Goal: Information Seeking & Learning: Check status

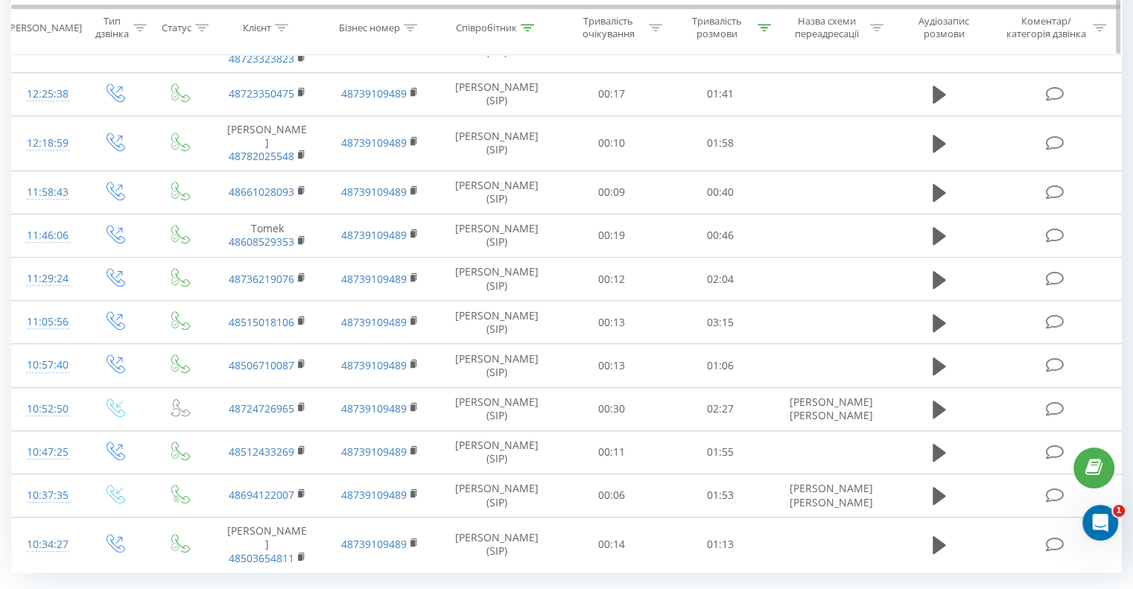
click at [767, 27] on icon at bounding box center [763, 27] width 13 height 7
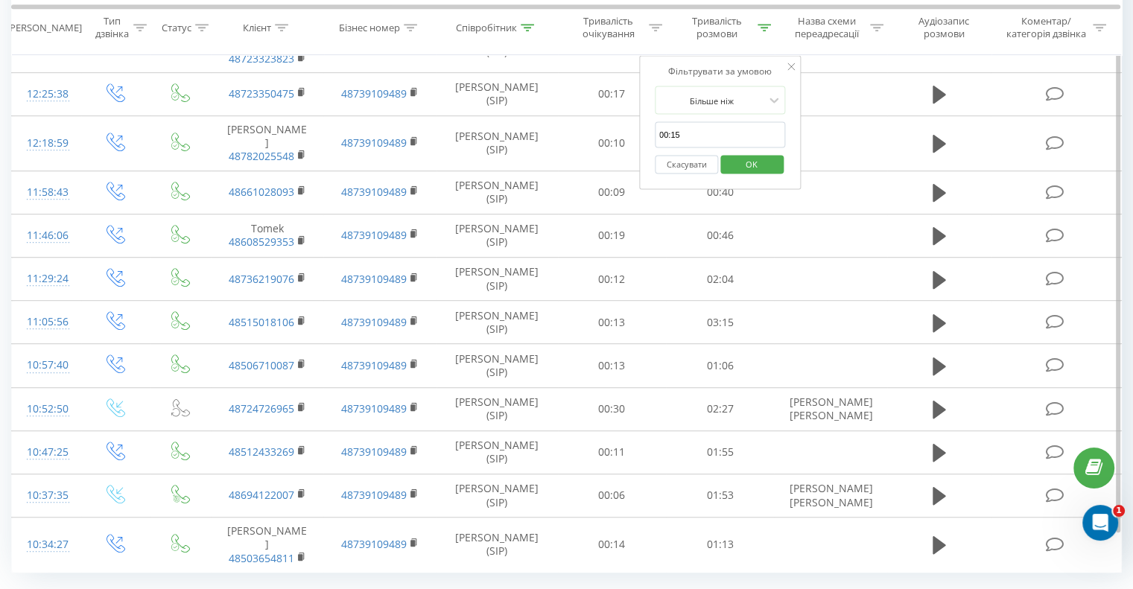
click at [674, 164] on button "Скасувати" at bounding box center [686, 164] width 63 height 19
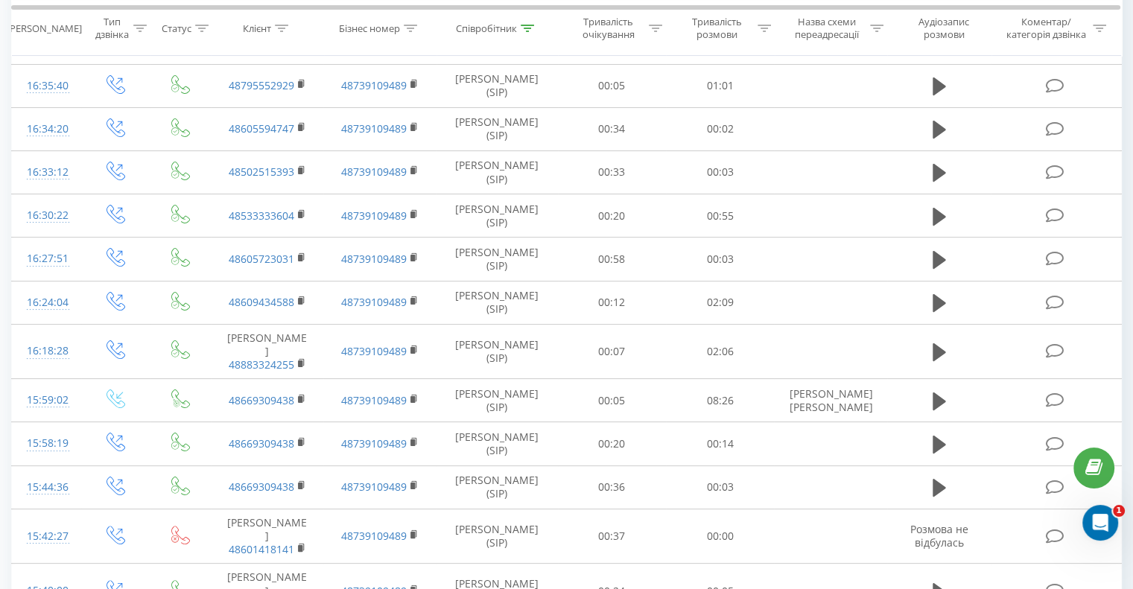
scroll to position [127, 0]
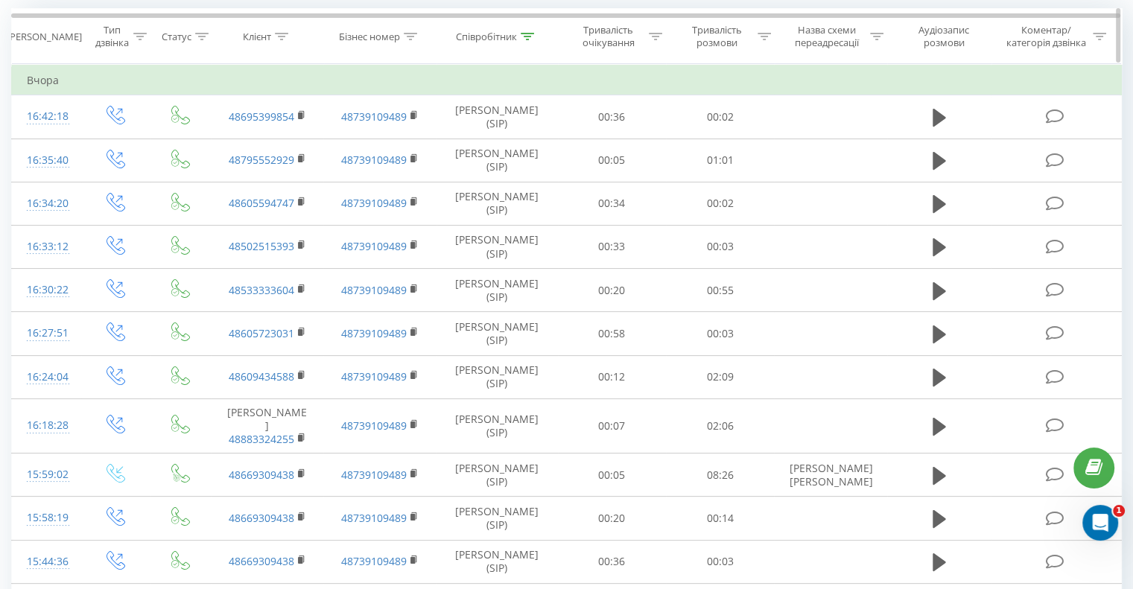
click at [528, 37] on icon at bounding box center [526, 36] width 13 height 7
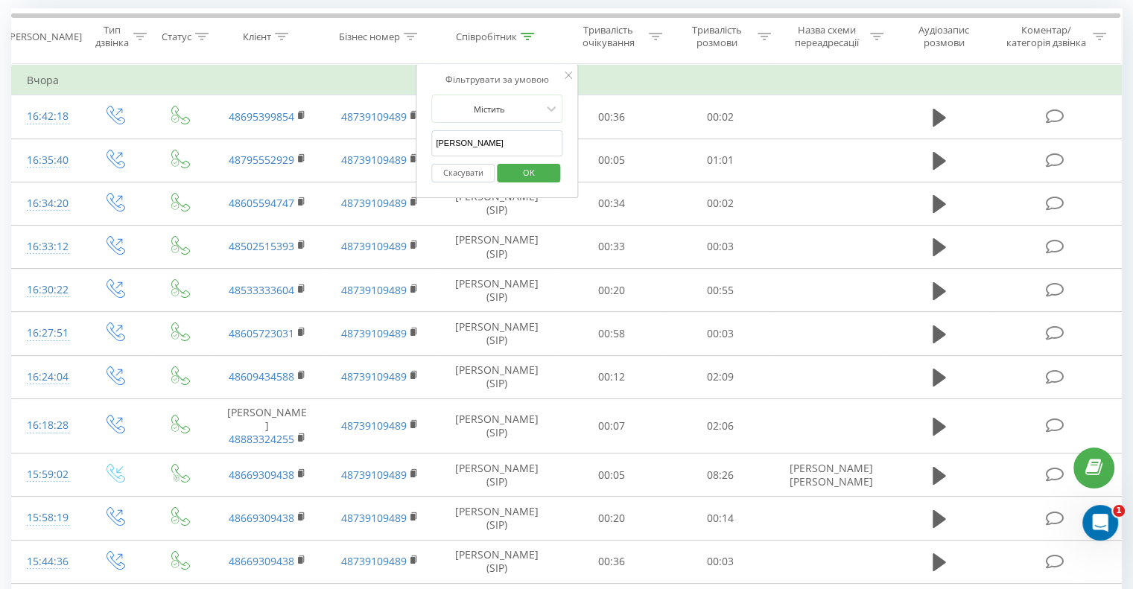
click at [478, 147] on form "Містить [PERSON_NAME] OK" at bounding box center [496, 142] width 131 height 95
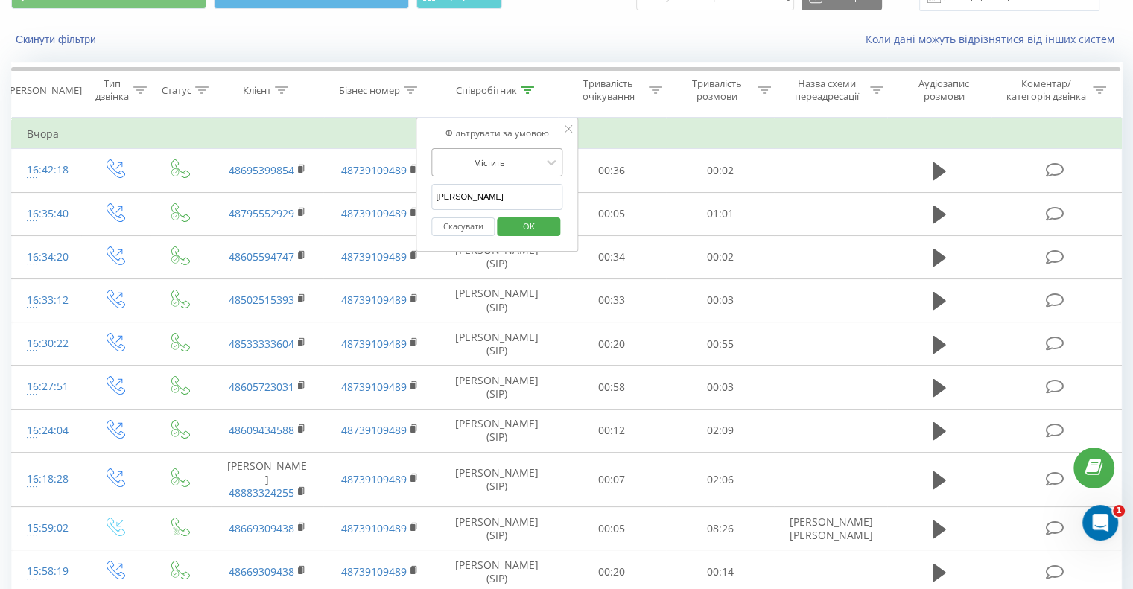
scroll to position [53, 0]
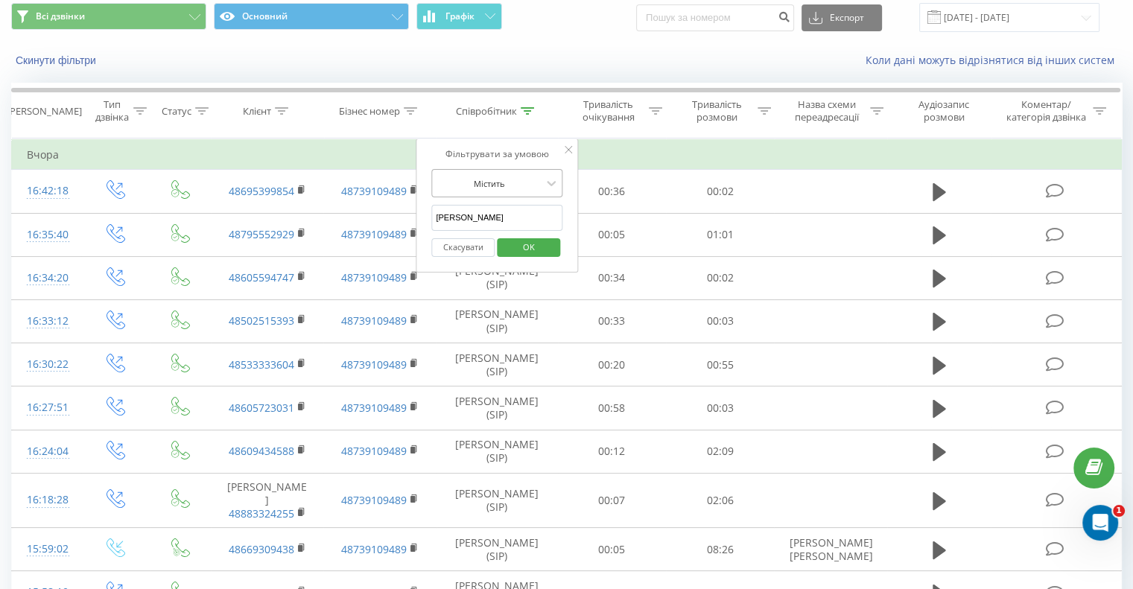
click at [478, 145] on div "Фільтрувати за умовою Містить [PERSON_NAME] OK" at bounding box center [497, 206] width 162 height 134
click at [488, 205] on input "[PERSON_NAME]" at bounding box center [496, 218] width 131 height 26
click at [491, 214] on input "[PERSON_NAME]" at bounding box center [496, 218] width 131 height 26
click at [490, 212] on input "[PERSON_NAME]" at bounding box center [496, 218] width 131 height 26
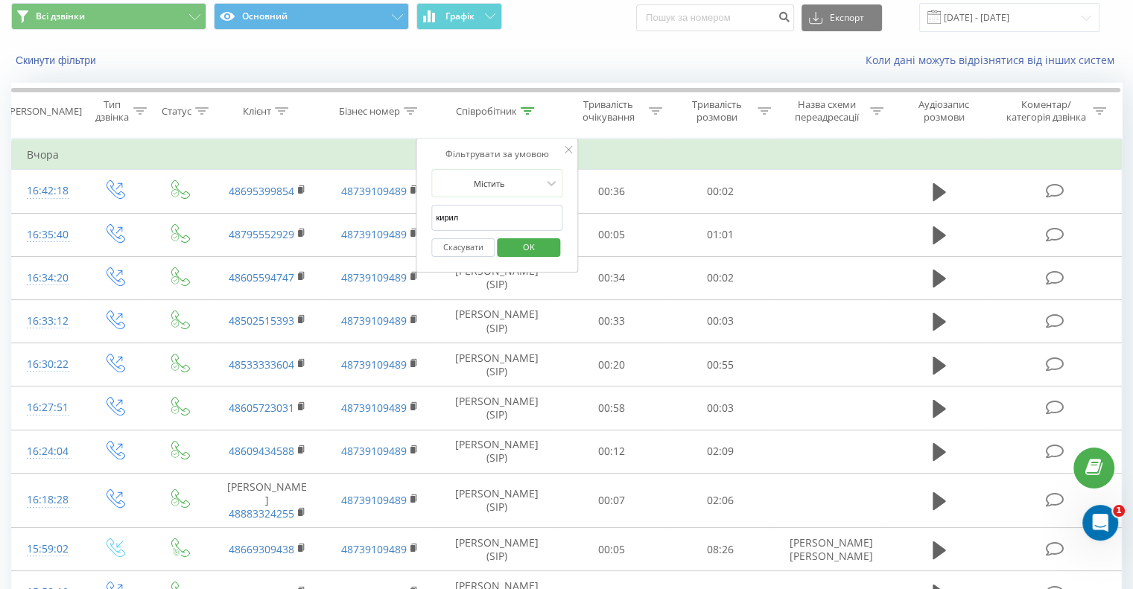
click at [517, 247] on span "OK" at bounding box center [529, 246] width 42 height 23
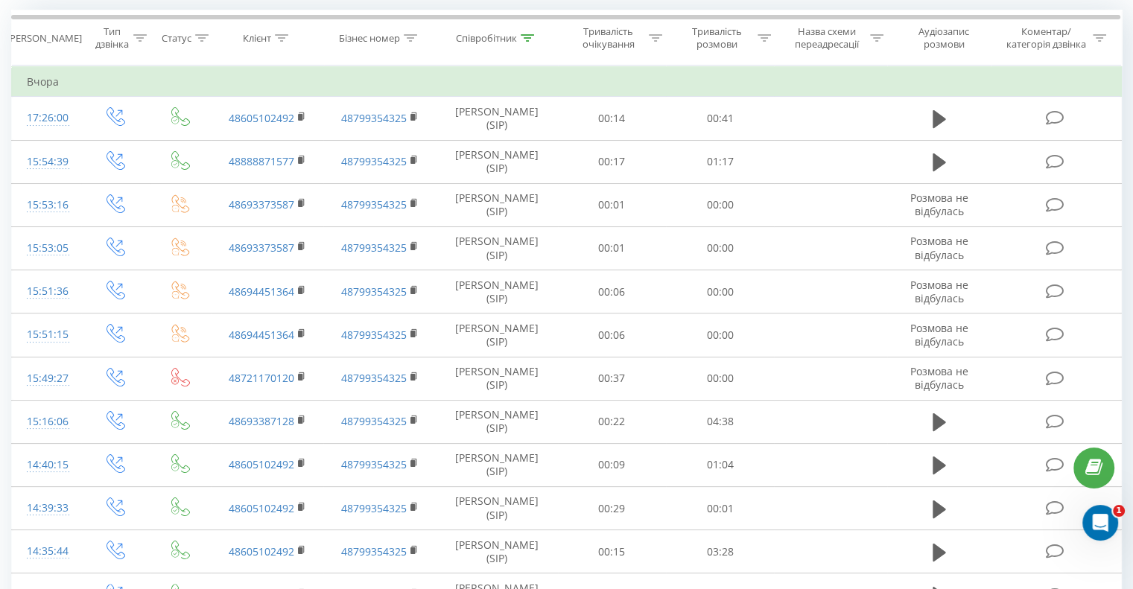
scroll to position [104, 0]
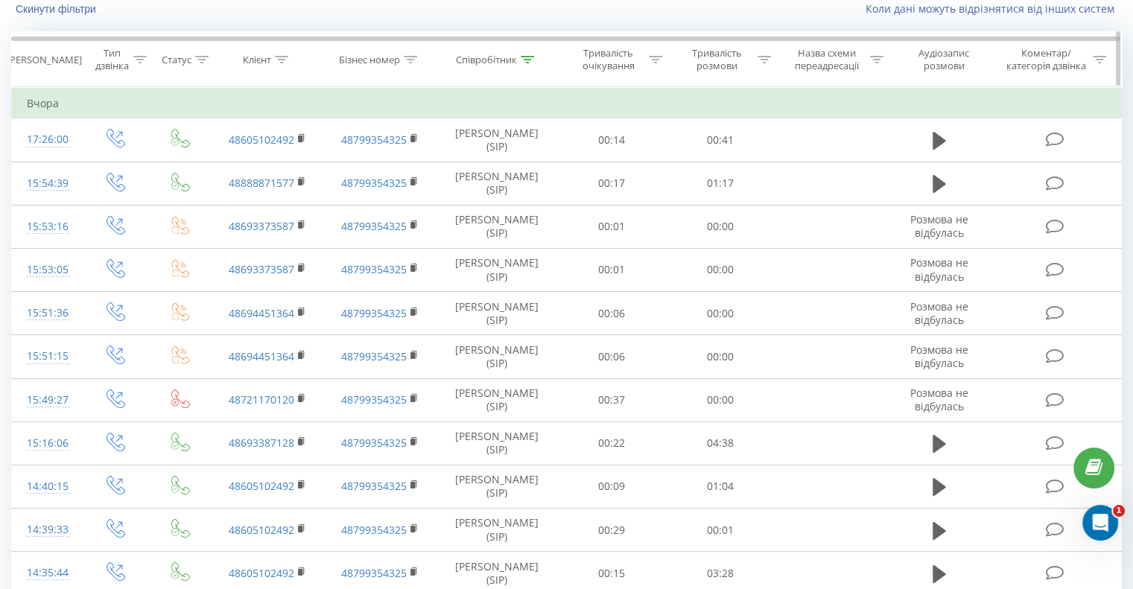
click at [519, 57] on div "Співробітник" at bounding box center [495, 60] width 78 height 13
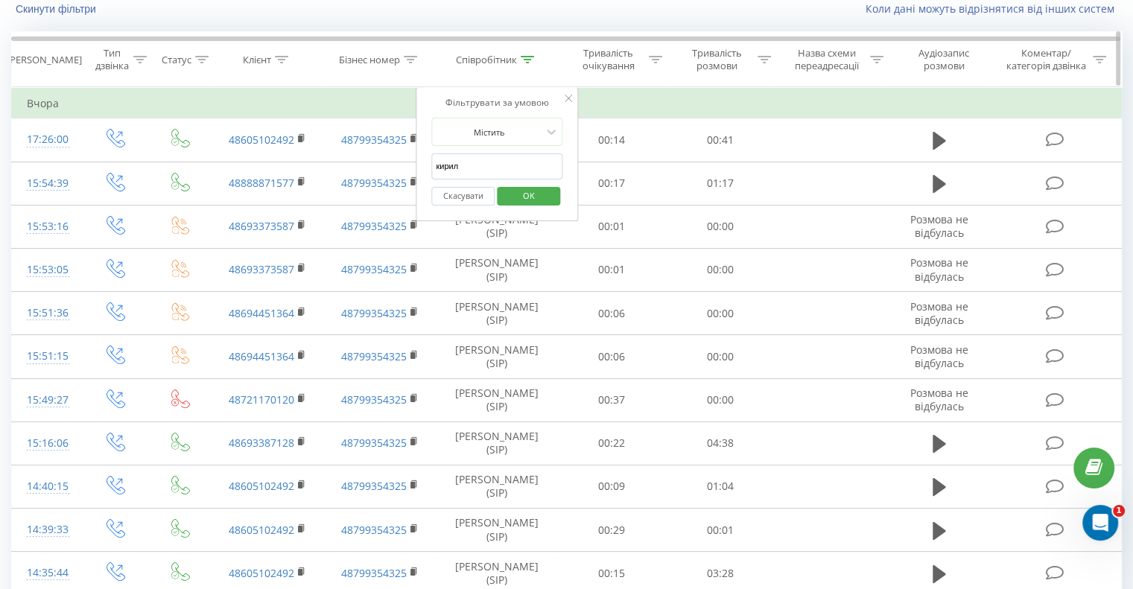
click at [525, 56] on icon at bounding box center [526, 59] width 13 height 7
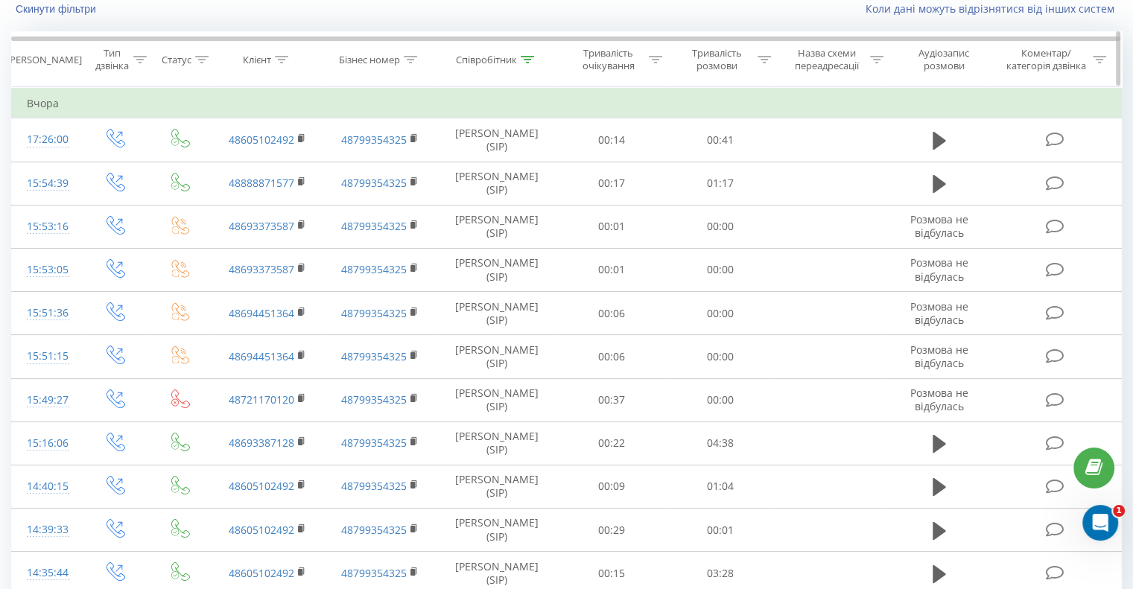
click at [520, 58] on div "Співробітник" at bounding box center [495, 60] width 78 height 13
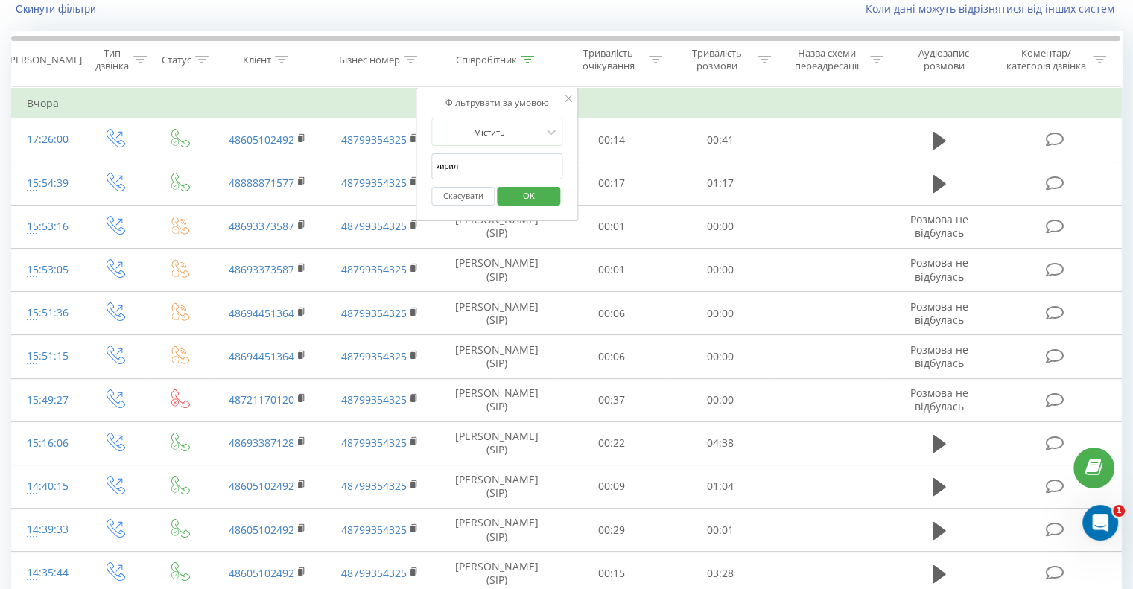
click at [471, 163] on input "кирил" at bounding box center [496, 166] width 131 height 26
click at [533, 192] on span "OK" at bounding box center [529, 195] width 42 height 23
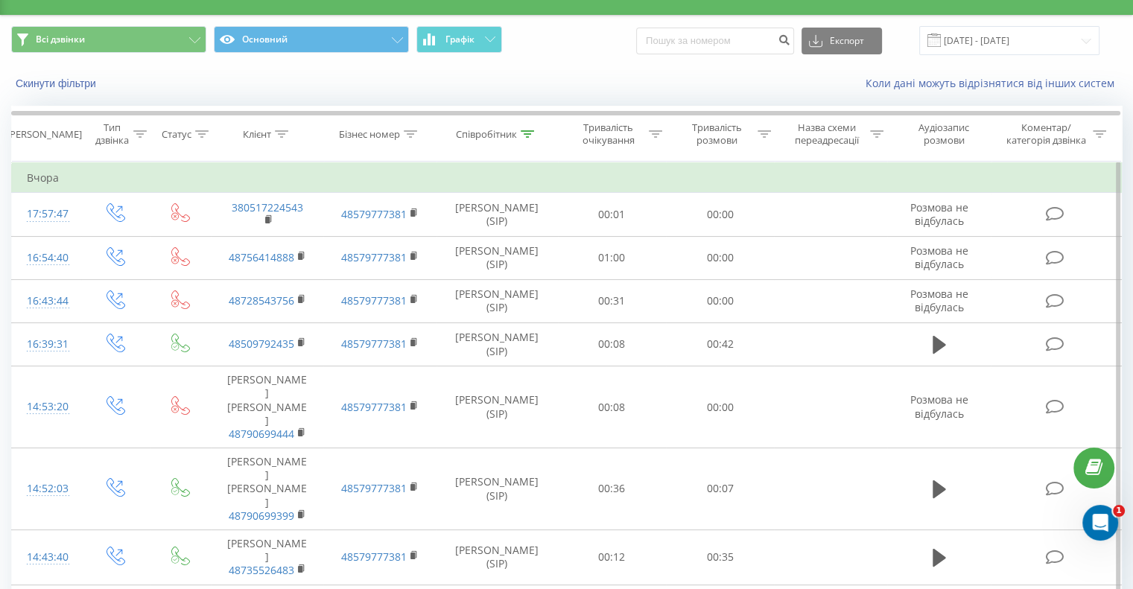
scroll to position [5, 0]
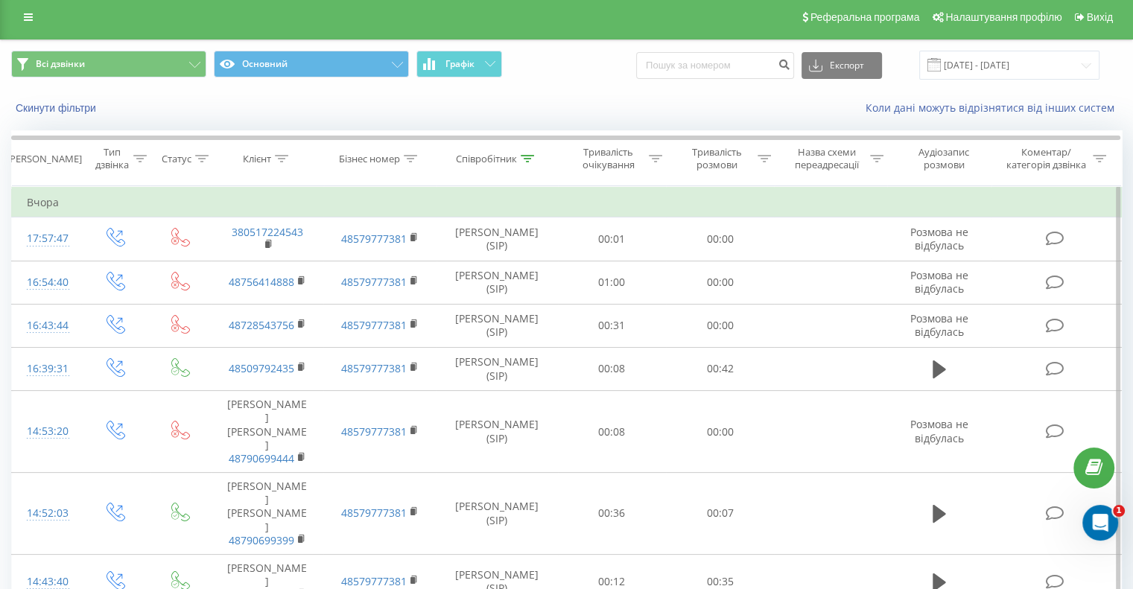
drag, startPoint x: 526, startPoint y: 155, endPoint x: 507, endPoint y: 194, distance: 43.3
click at [526, 155] on icon at bounding box center [526, 158] width 13 height 7
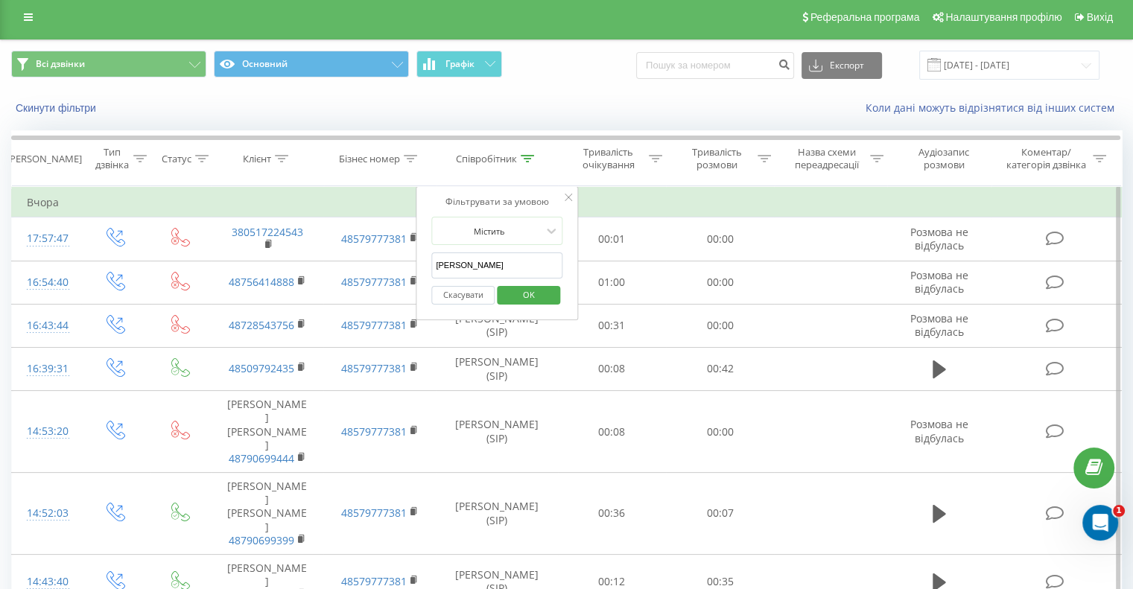
click at [477, 261] on input "[PERSON_NAME]" at bounding box center [496, 265] width 131 height 26
click at [511, 294] on span "OK" at bounding box center [529, 294] width 42 height 23
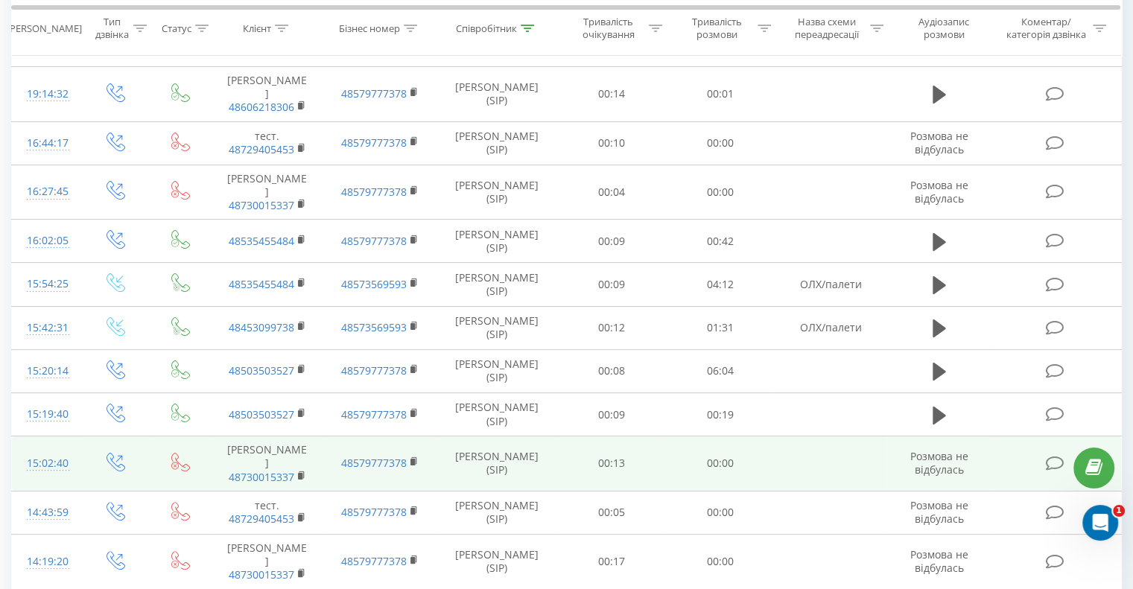
scroll to position [136, 0]
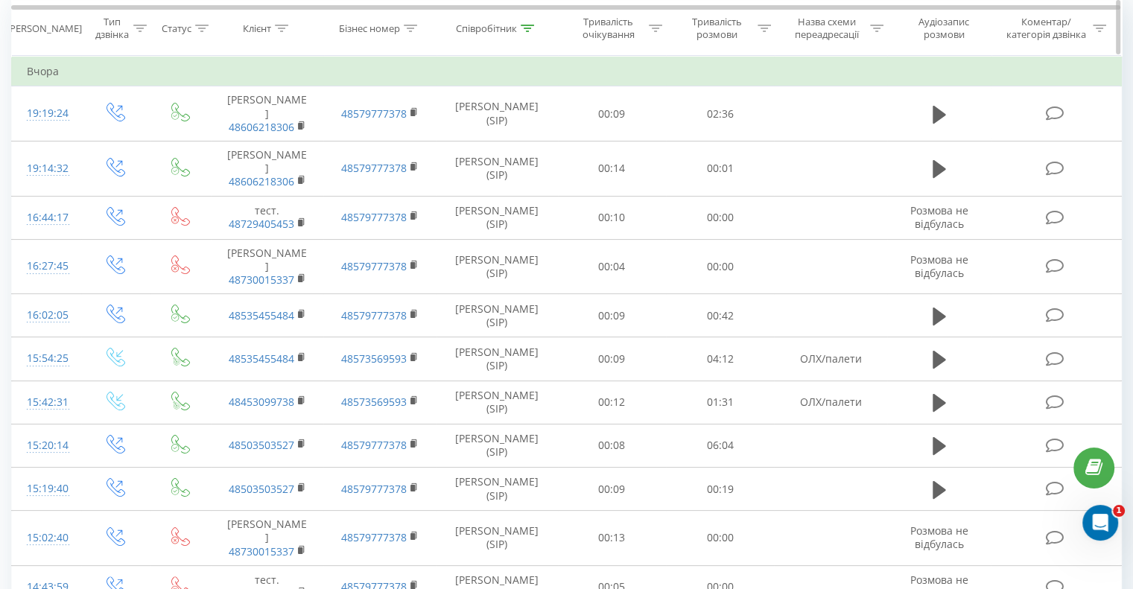
click at [532, 31] on icon at bounding box center [526, 27] width 13 height 7
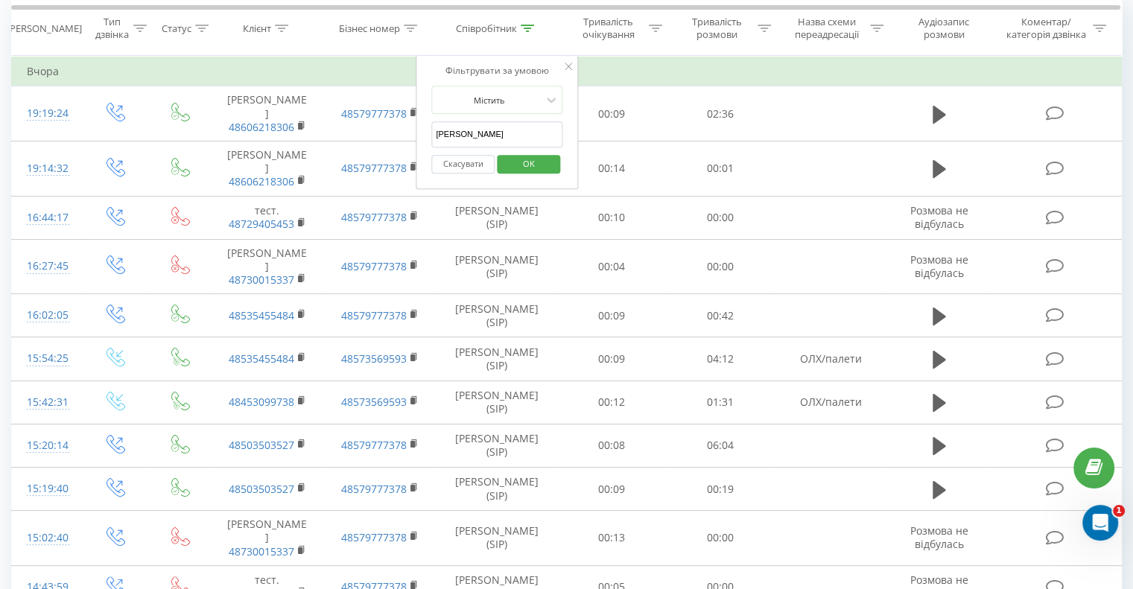
click at [493, 141] on input "[PERSON_NAME]" at bounding box center [496, 134] width 131 height 26
click at [492, 141] on input "[PERSON_NAME]" at bounding box center [496, 134] width 131 height 26
type input "[PERSON_NAME]"
click at [526, 165] on span "OK" at bounding box center [529, 163] width 42 height 23
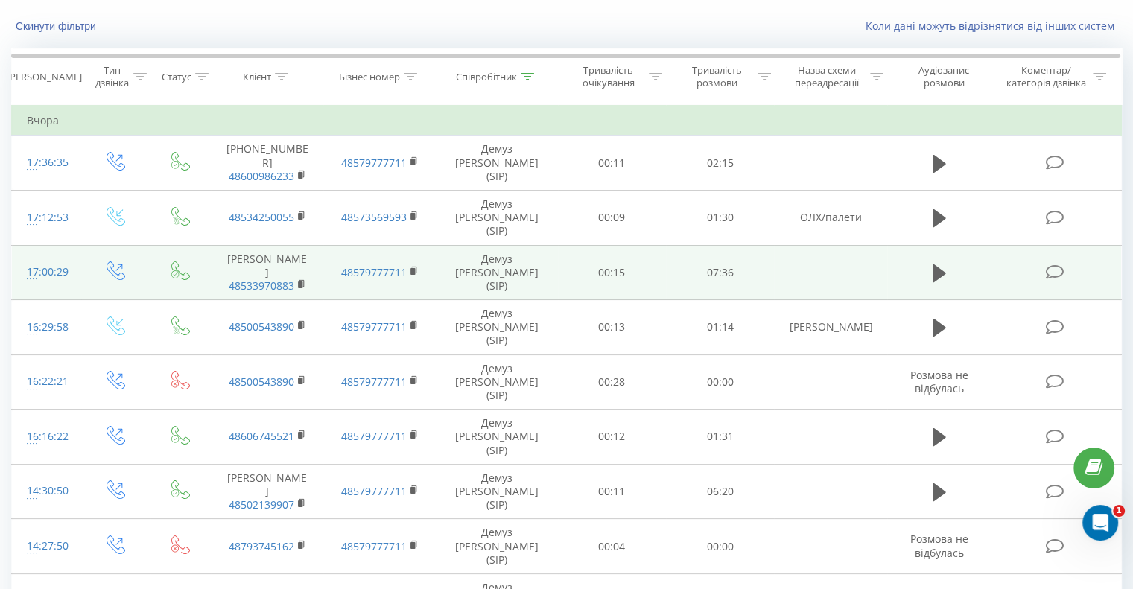
scroll to position [9, 0]
